Goal: Information Seeking & Learning: Find contact information

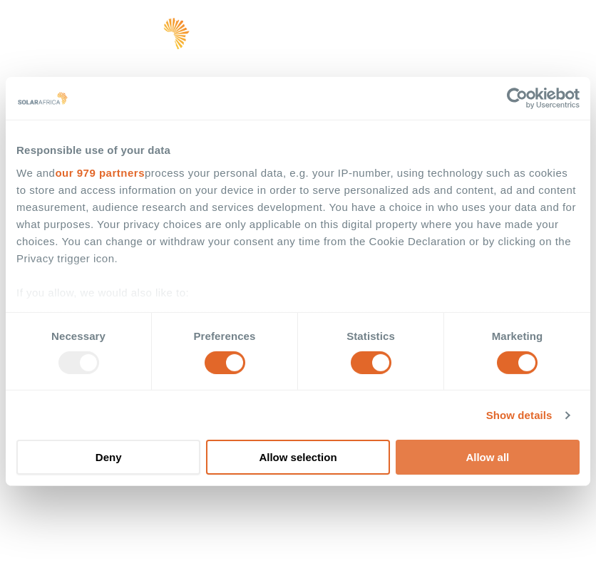
click at [516, 467] on button "Allow all" at bounding box center [488, 457] width 184 height 35
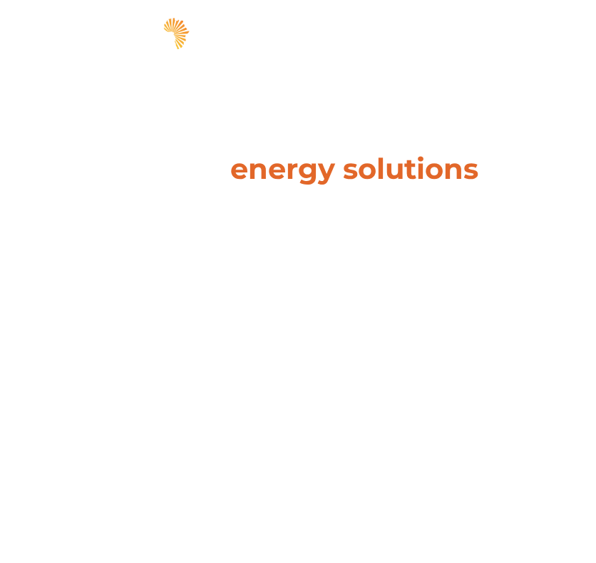
click at [516, 36] on span "hello" at bounding box center [520, 36] width 21 height 21
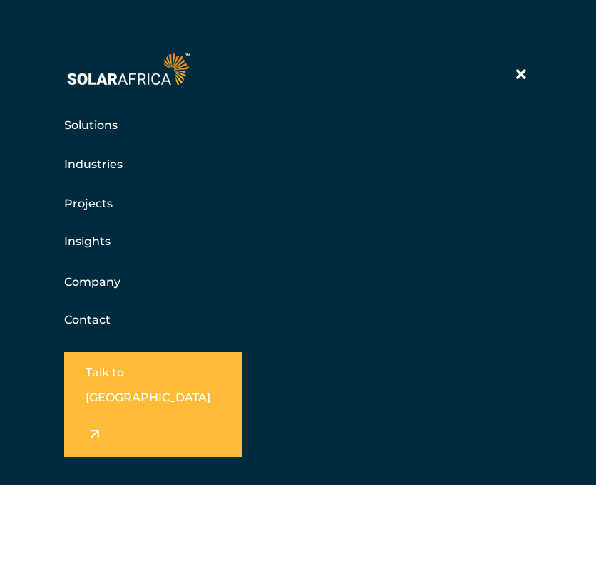
click at [75, 317] on link "Contact" at bounding box center [87, 320] width 46 height 14
click at [519, 73] on icon at bounding box center [521, 75] width 10 height 14
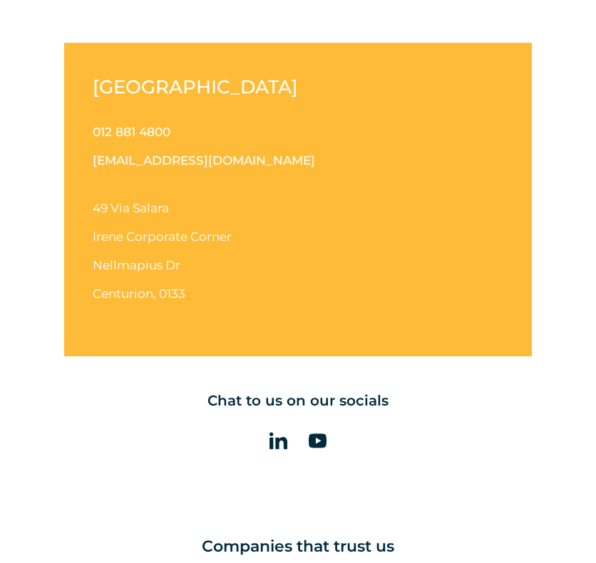
scroll to position [1211, 0]
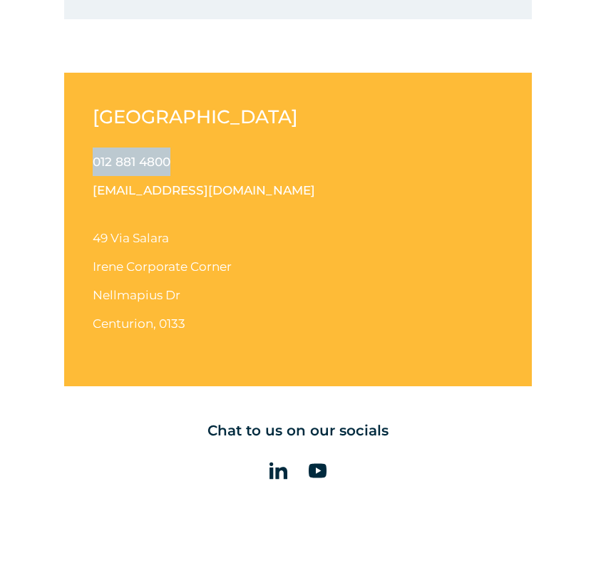
drag, startPoint x: 180, startPoint y: 161, endPoint x: 93, endPoint y: 162, distance: 87.0
click at [93, 162] on p "012 881 4800 [EMAIL_ADDRESS][DOMAIN_NAME]" at bounding box center [298, 176] width 410 height 57
copy link "012 881 4800"
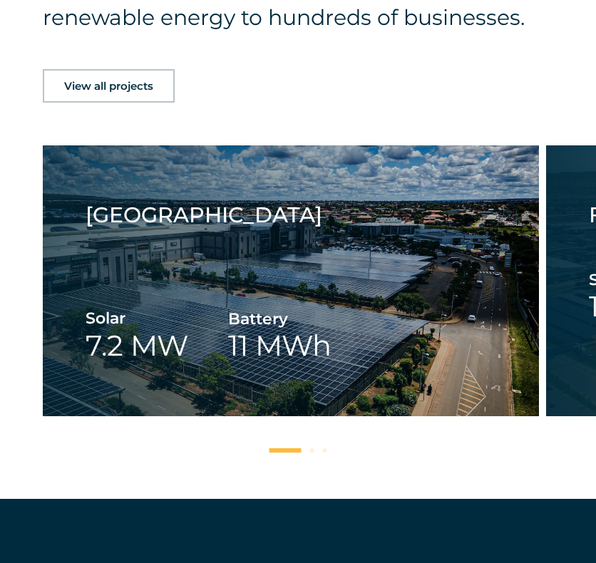
scroll to position [2138, 0]
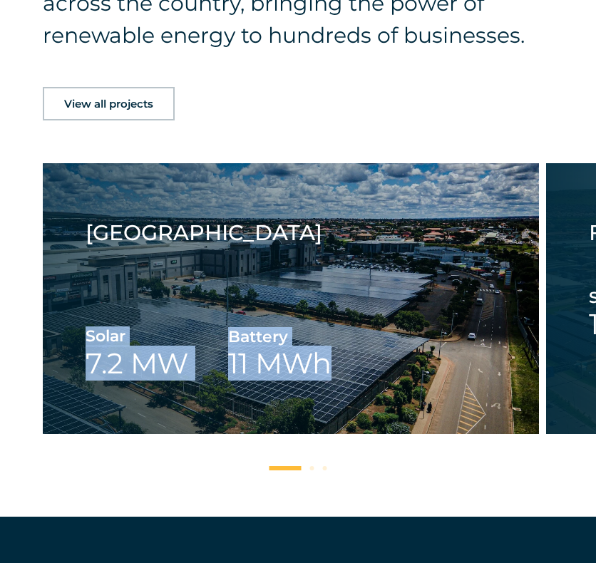
drag, startPoint x: 581, startPoint y: 295, endPoint x: 154, endPoint y: 296, distance: 427.6
click at [154, 296] on div "Spargs Group Solar 1.2 MW Spargs Group Trade Route Mall Solar 7.2 MW Battery 11…" at bounding box center [319, 318] width 553 height 311
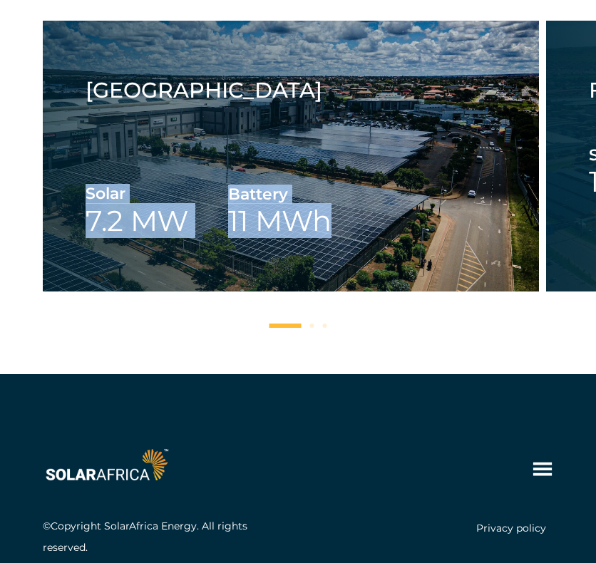
scroll to position [2347, 0]
